Goal: Task Accomplishment & Management: Use online tool/utility

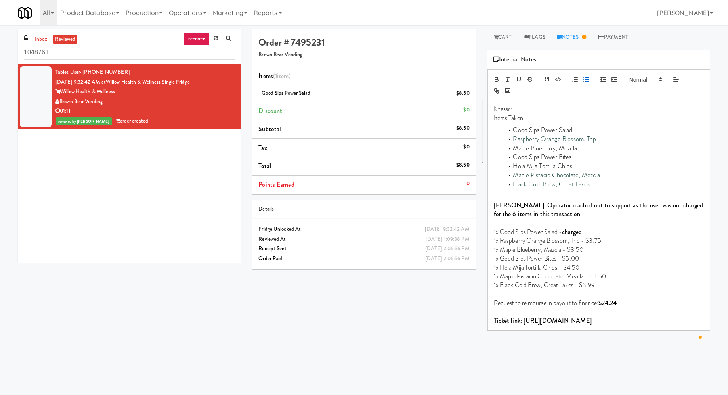
click at [86, 55] on input "1048761" at bounding box center [129, 52] width 211 height 15
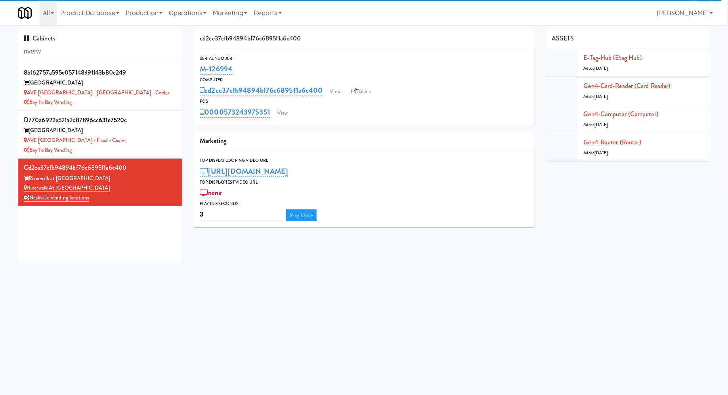
click at [128, 49] on input "riverw" at bounding box center [100, 51] width 152 height 15
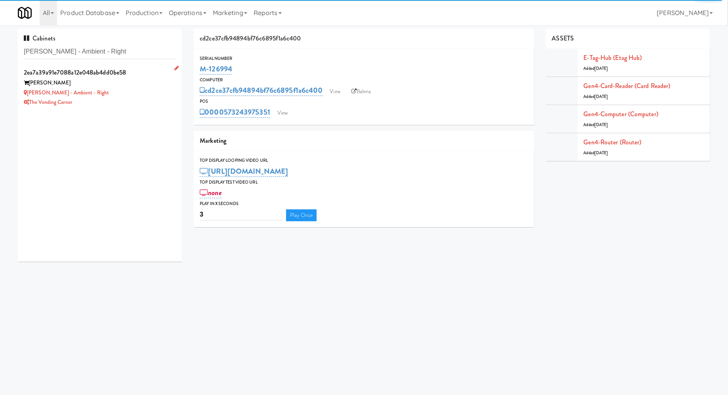
type input "Bradlee - Ambient - Right"
click at [133, 84] on div "Bradlee Danvers" at bounding box center [100, 83] width 152 height 10
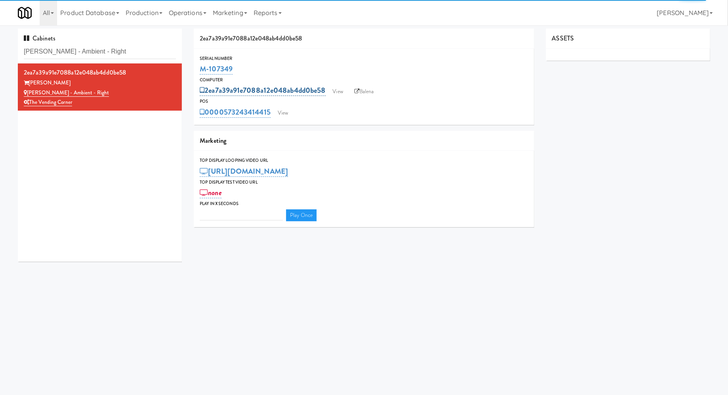
type input "3"
click at [283, 107] on link "View" at bounding box center [283, 113] width 18 height 12
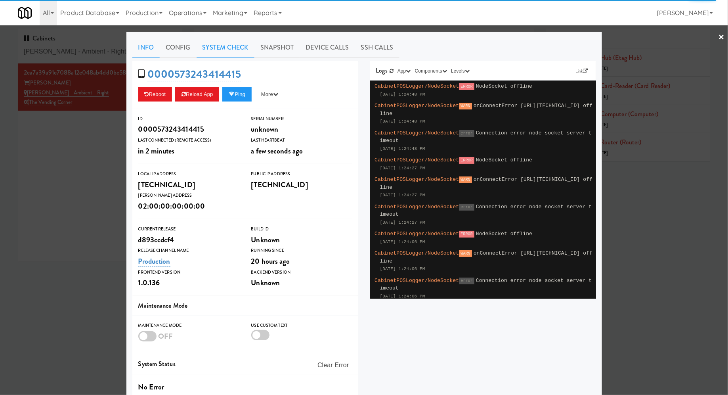
click at [235, 48] on link "System Check" at bounding box center [226, 48] width 58 height 20
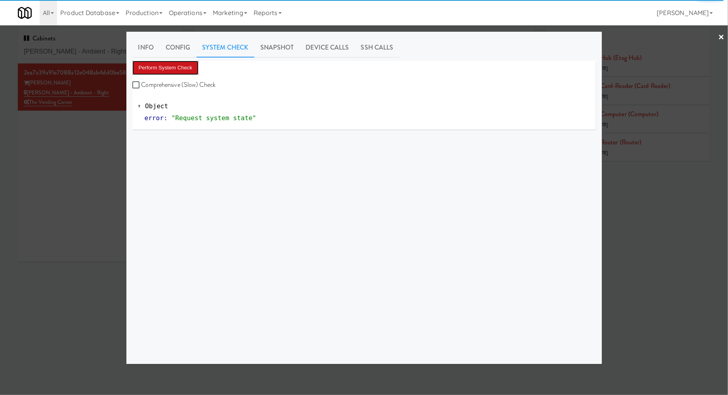
click at [180, 66] on button "Perform System Check" at bounding box center [165, 68] width 67 height 14
click at [73, 126] on div at bounding box center [364, 197] width 728 height 395
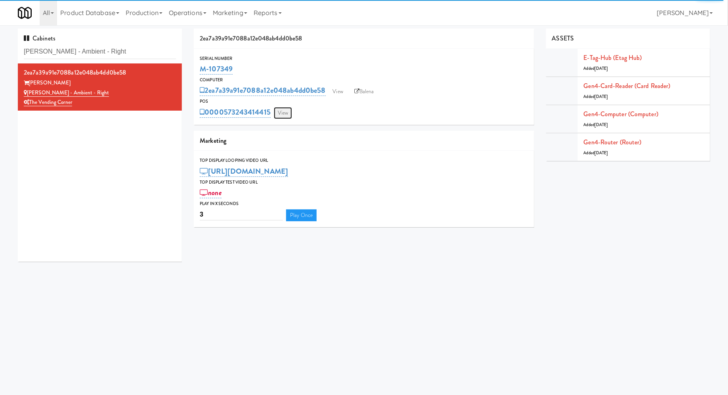
click at [280, 107] on link "View" at bounding box center [283, 113] width 18 height 12
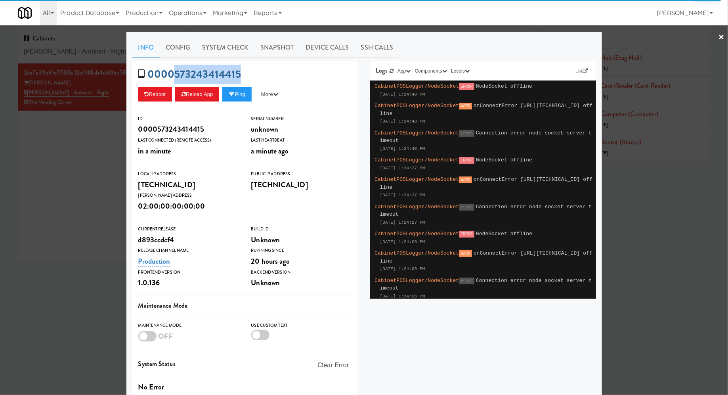
drag, startPoint x: 254, startPoint y: 72, endPoint x: 174, endPoint y: 72, distance: 80.4
click at [174, 72] on div "0000573243414415 Reboot Reload App Ping More Ping Server Restart Server Force R…" at bounding box center [245, 85] width 226 height 48
copy link "573243414415"
click at [236, 49] on link "System Check" at bounding box center [226, 48] width 58 height 20
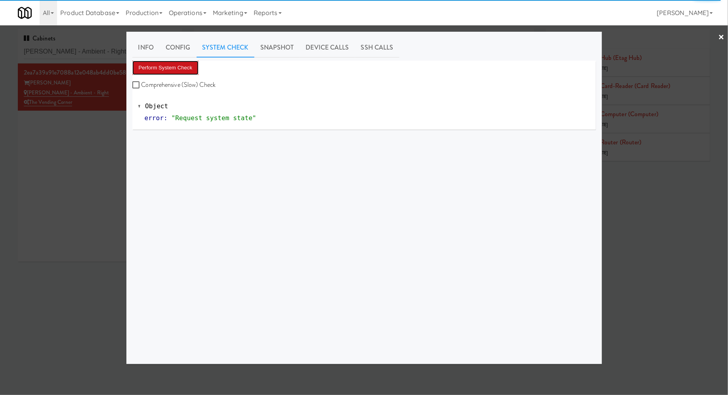
click at [185, 64] on button "Perform System Check" at bounding box center [165, 68] width 67 height 14
click at [98, 140] on div at bounding box center [364, 197] width 728 height 395
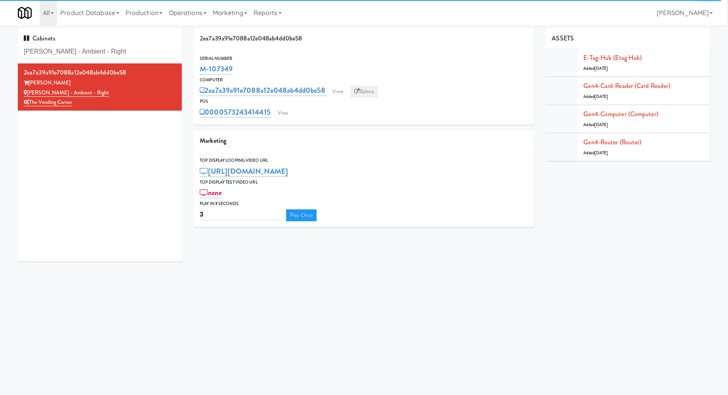
click at [365, 88] on link "Balena" at bounding box center [364, 92] width 28 height 12
drag, startPoint x: 244, startPoint y: 71, endPoint x: 200, endPoint y: 71, distance: 43.6
click at [200, 71] on div "M-107349" at bounding box center [364, 68] width 328 height 13
copy link "M-107349"
click at [103, 56] on input "Bradlee - Ambient - Right" at bounding box center [100, 51] width 152 height 15
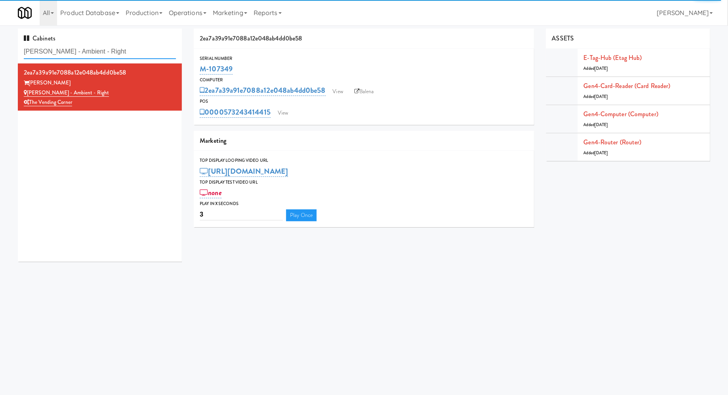
click at [103, 56] on input "Bradlee - Ambient - Right" at bounding box center [100, 51] width 152 height 15
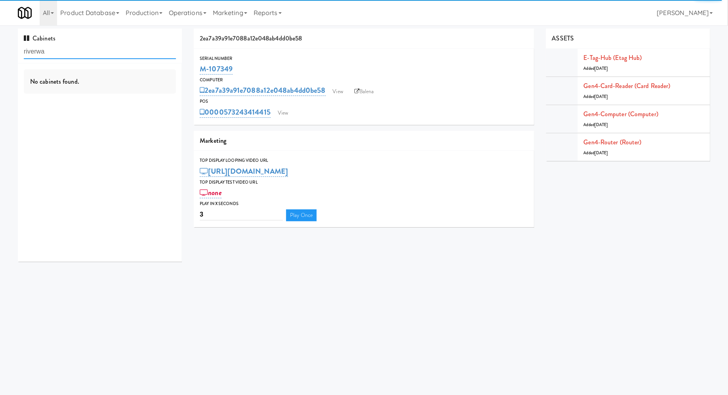
type input "riverwa"
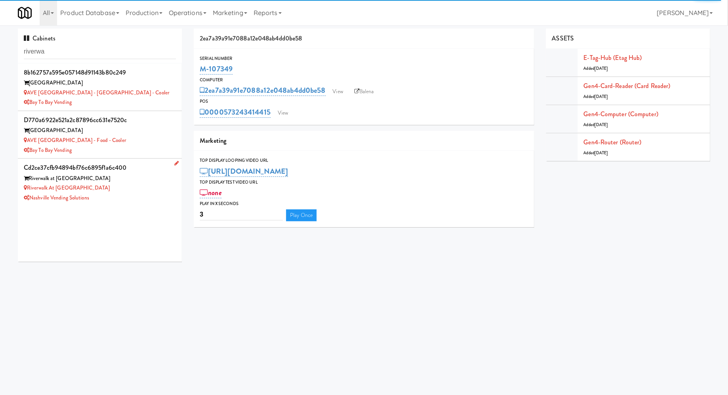
click at [142, 181] on div "Riverwalk at [GEOGRAPHIC_DATA]" at bounding box center [100, 179] width 152 height 10
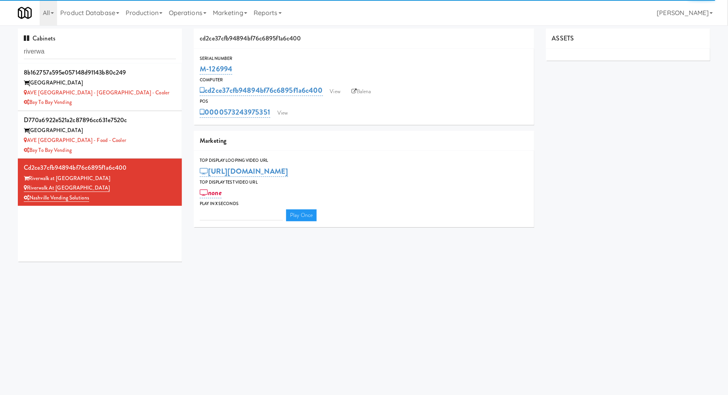
type input "3"
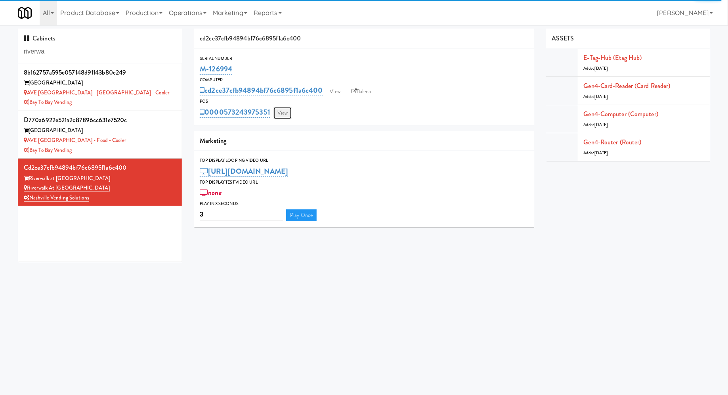
click at [290, 110] on link "View" at bounding box center [282, 113] width 18 height 12
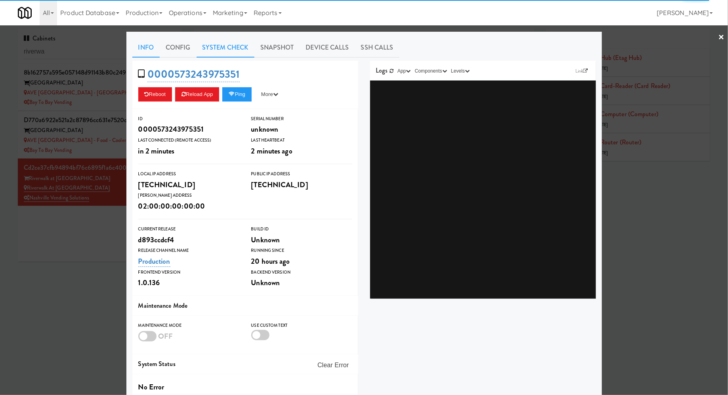
click at [234, 44] on link "System Check" at bounding box center [226, 48] width 58 height 20
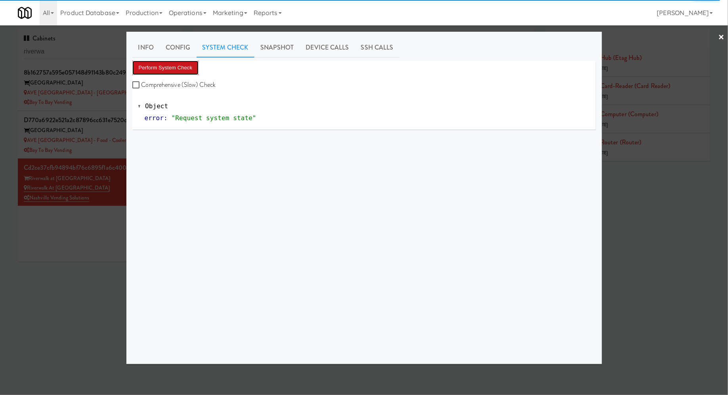
click at [187, 66] on button "Perform System Check" at bounding box center [165, 68] width 67 height 14
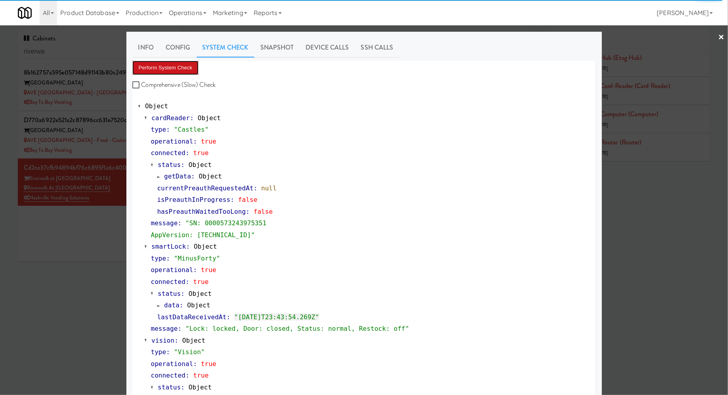
click at [188, 68] on button "Perform System Check" at bounding box center [165, 68] width 67 height 14
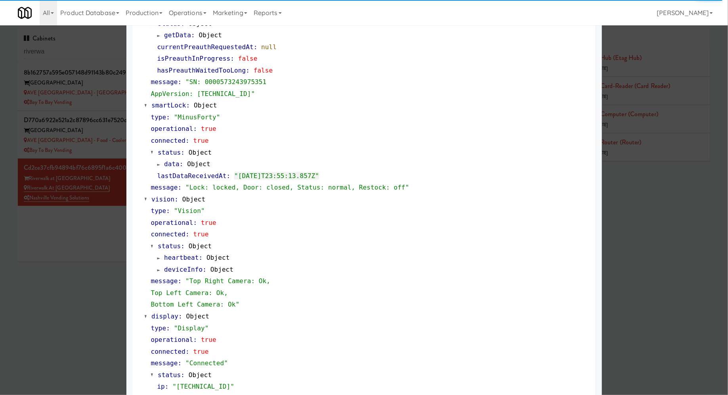
scroll to position [145, 0]
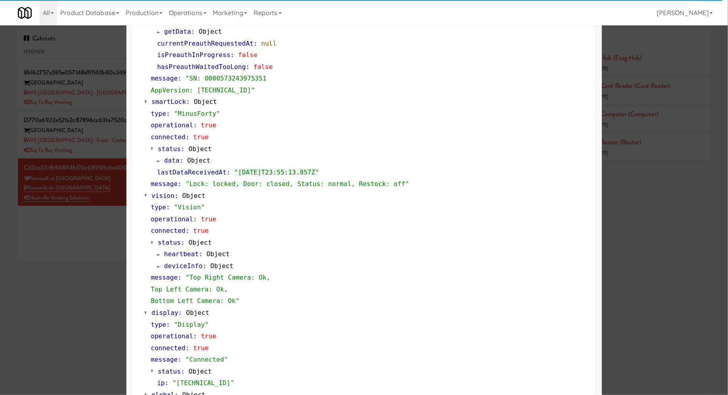
click at [94, 50] on div at bounding box center [364, 197] width 728 height 395
click at [94, 50] on input "riverwa" at bounding box center [100, 51] width 152 height 15
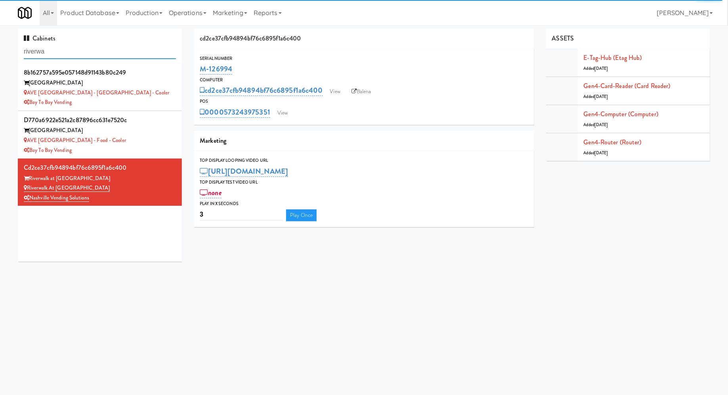
click at [94, 50] on input "riverwa" at bounding box center [100, 51] width 152 height 15
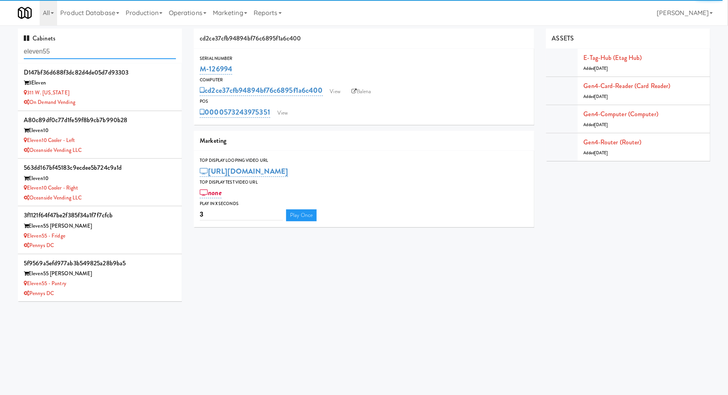
type input "eleven55"
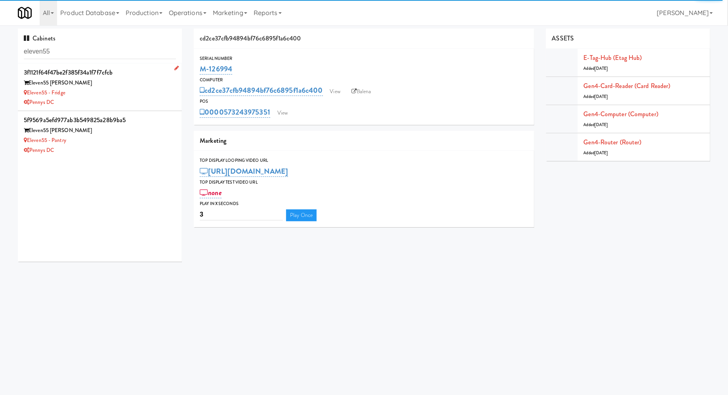
click at [126, 100] on div "Pennys DC" at bounding box center [100, 102] width 152 height 10
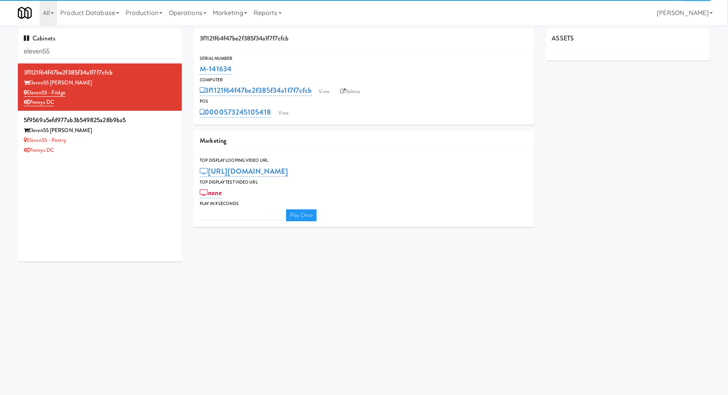
type input "3"
click at [289, 107] on link "View" at bounding box center [283, 113] width 18 height 12
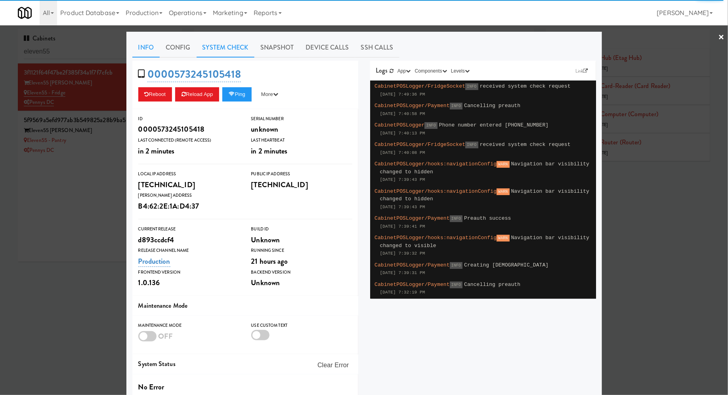
click at [246, 46] on link "System Check" at bounding box center [226, 48] width 58 height 20
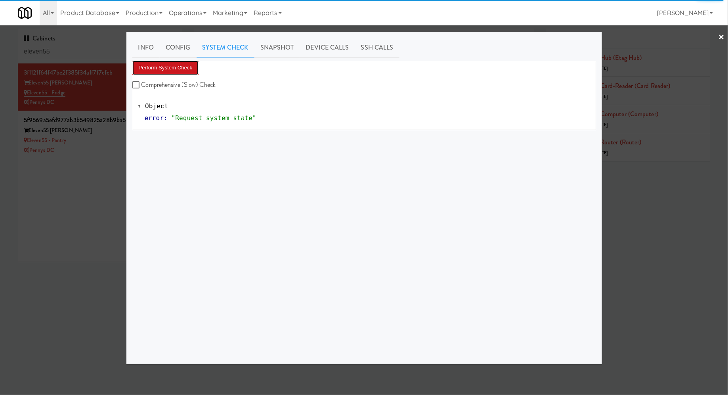
click at [195, 71] on button "Perform System Check" at bounding box center [165, 68] width 67 height 14
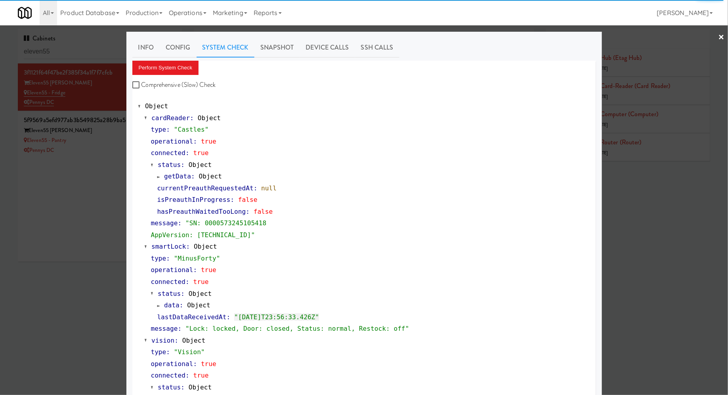
click at [99, 157] on div at bounding box center [364, 197] width 728 height 395
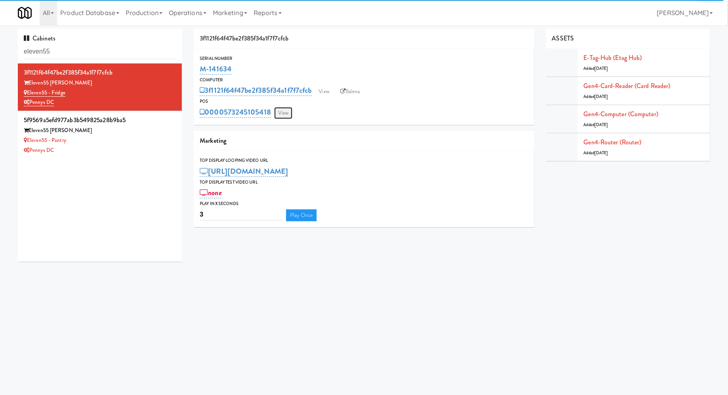
click at [279, 114] on link "View" at bounding box center [283, 113] width 18 height 12
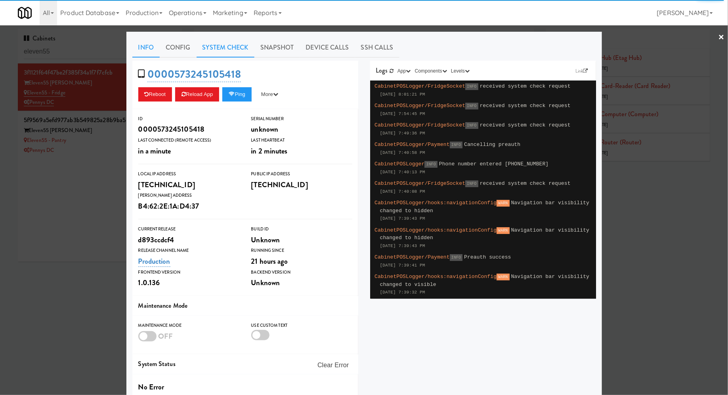
click at [217, 43] on link "System Check" at bounding box center [226, 48] width 58 height 20
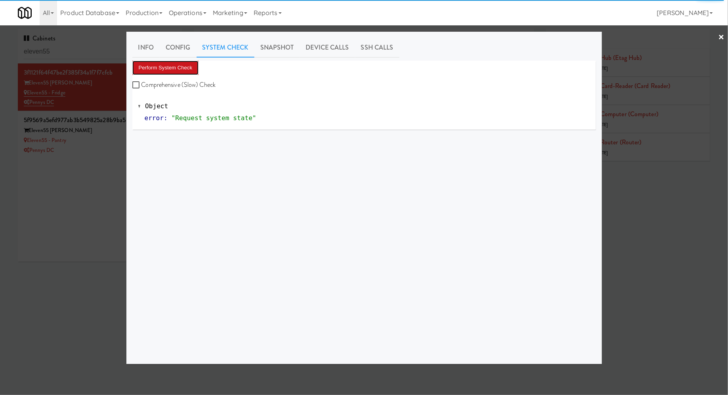
click at [181, 71] on button "Perform System Check" at bounding box center [165, 68] width 67 height 14
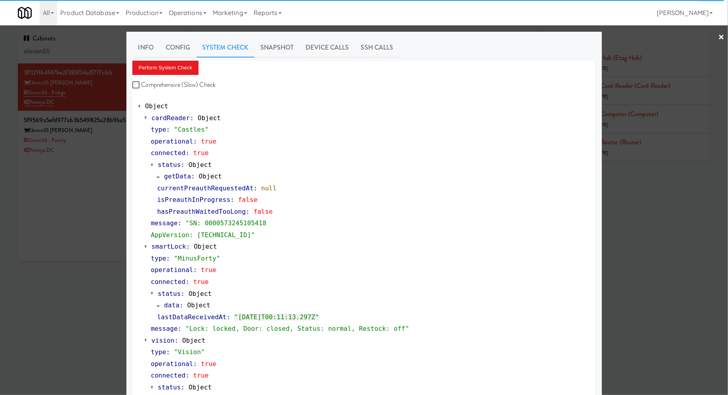
click at [75, 199] on div at bounding box center [364, 197] width 728 height 395
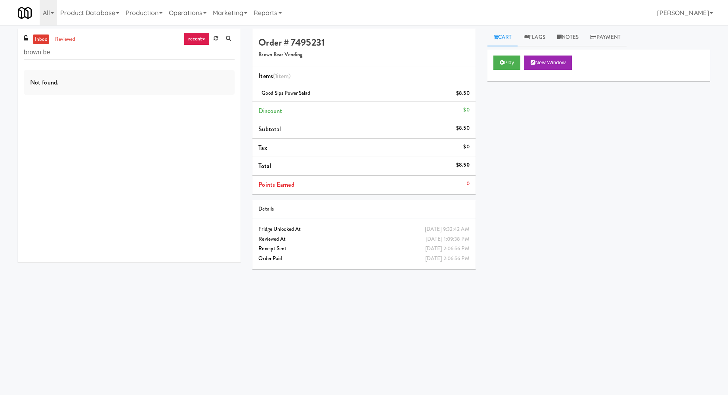
click at [97, 55] on input "brown be" at bounding box center [129, 52] width 211 height 15
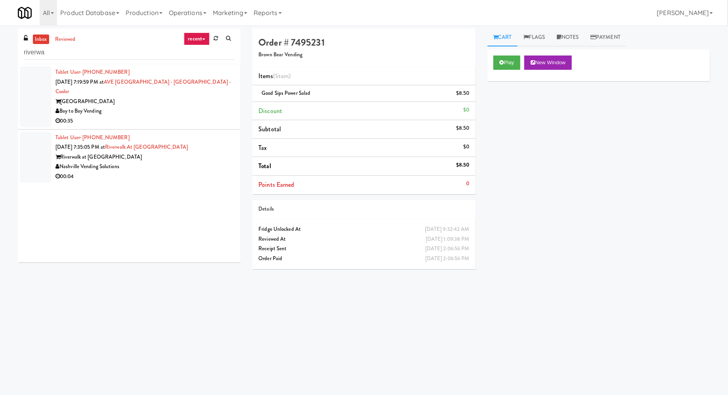
type input "riverwa"
click at [130, 97] on div "[GEOGRAPHIC_DATA]" at bounding box center [144, 102] width 179 height 10
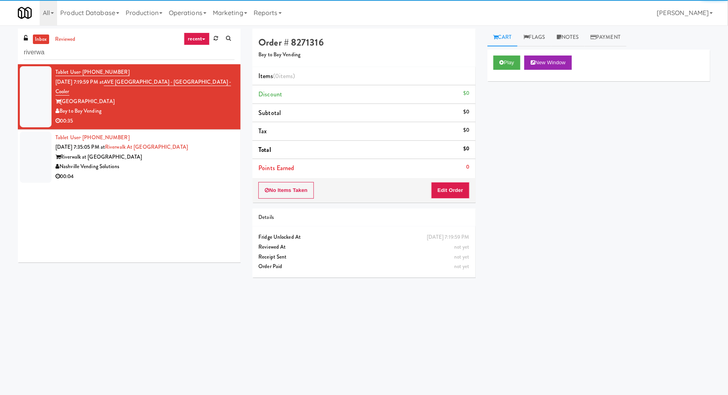
click at [161, 152] on div "Riverwalk at [GEOGRAPHIC_DATA]" at bounding box center [144, 157] width 179 height 10
